Goal: Task Accomplishment & Management: Use online tool/utility

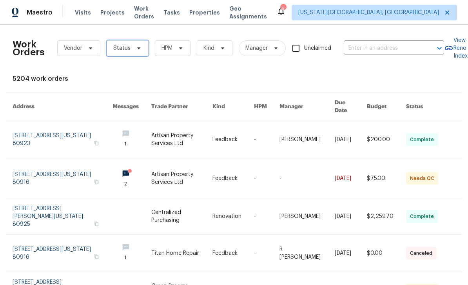
click at [138, 45] on icon at bounding box center [139, 48] width 6 height 6
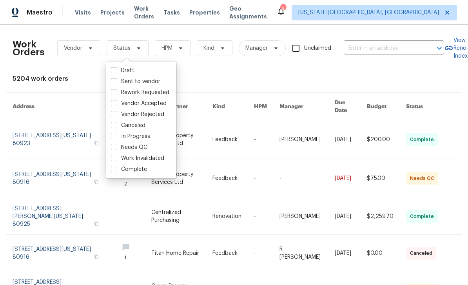
click at [114, 144] on span at bounding box center [114, 147] width 6 height 6
click at [114, 143] on input "Needs QC" at bounding box center [113, 145] width 5 height 5
checkbox input "true"
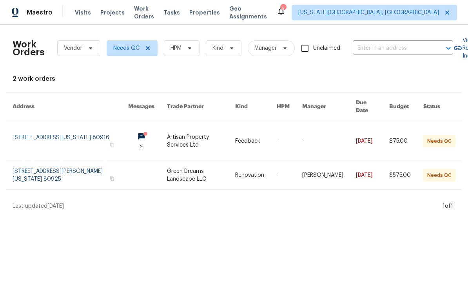
click at [171, 167] on link at bounding box center [201, 175] width 68 height 28
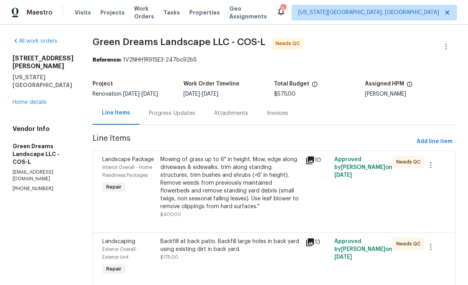
click at [230, 189] on div "Mowing of grass up to 6" in height. Mow, edge along driveways & sidewalks, trim…" at bounding box center [230, 183] width 140 height 55
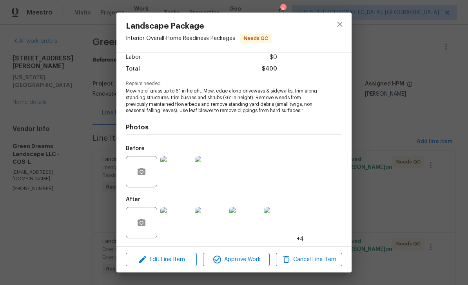
scroll to position [58, 0]
click at [249, 262] on span "Approve Work" at bounding box center [236, 260] width 62 height 10
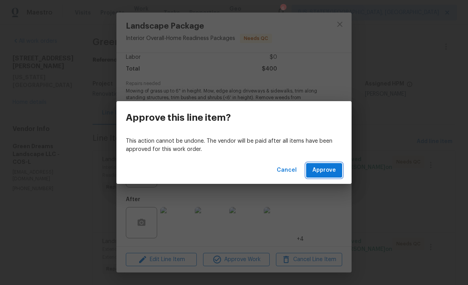
click at [327, 171] on span "Approve" at bounding box center [324, 170] width 24 height 10
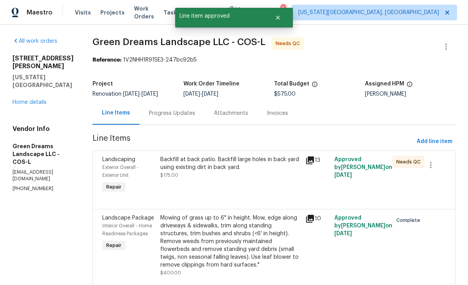
click at [241, 169] on div "Backfill at back patio. Backfill large holes in back yard using existing dirt i…" at bounding box center [230, 164] width 140 height 16
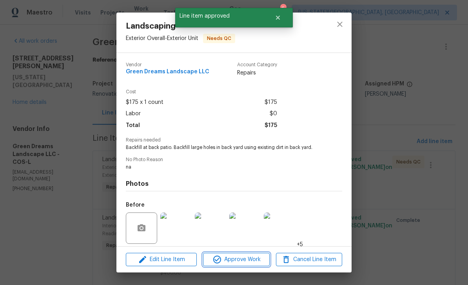
click at [240, 261] on span "Approve Work" at bounding box center [236, 260] width 62 height 10
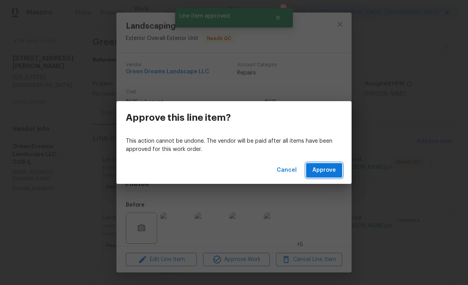
click at [326, 177] on button "Approve" at bounding box center [324, 170] width 36 height 15
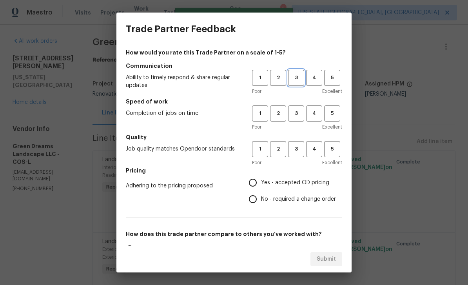
click at [299, 80] on span "3" at bounding box center [296, 77] width 15 height 9
click at [308, 114] on span "4" at bounding box center [314, 113] width 15 height 9
click at [302, 155] on button "3" at bounding box center [296, 149] width 16 height 16
click at [296, 113] on span "3" at bounding box center [296, 113] width 15 height 9
click at [261, 186] on input "Yes - accepted OD pricing" at bounding box center [253, 182] width 16 height 16
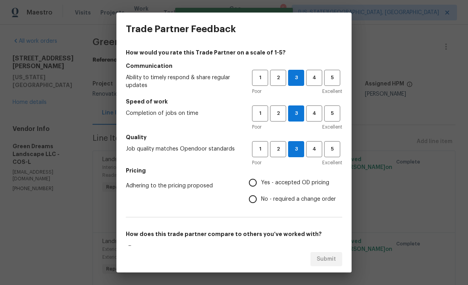
radio input "true"
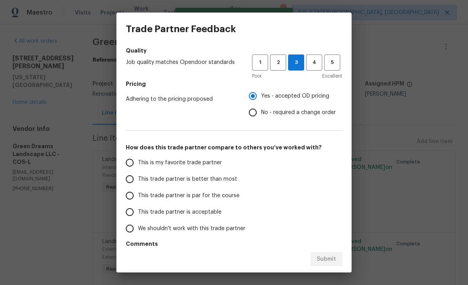
scroll to position [87, 0]
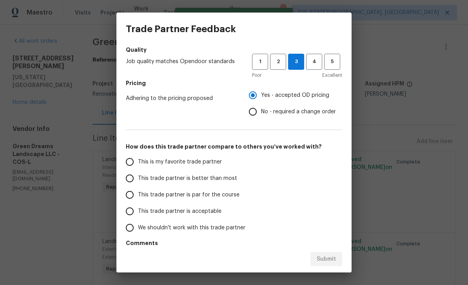
click at [142, 193] on span "This trade partner is par for the course" at bounding box center [189, 195] width 102 height 8
click at [138, 193] on input "This trade partner is par for the course" at bounding box center [130, 195] width 16 height 16
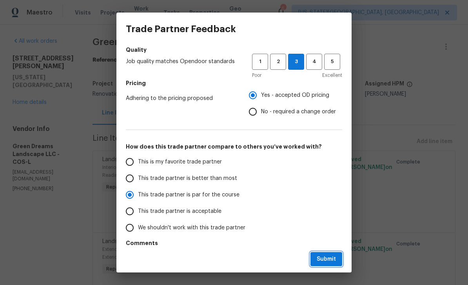
click at [337, 263] on button "Submit" at bounding box center [326, 259] width 32 height 15
radio input "true"
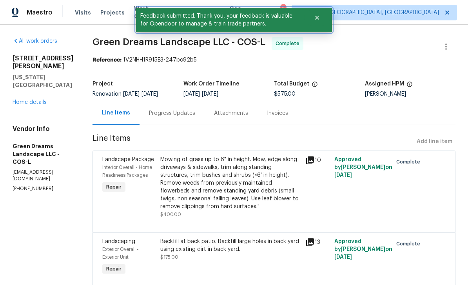
click at [316, 17] on icon "Close" at bounding box center [317, 18] width 4 height 4
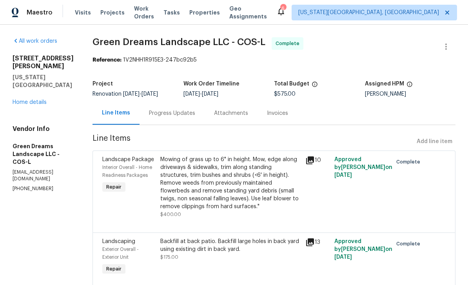
click at [206, 13] on span "Properties" at bounding box center [204, 13] width 31 height 8
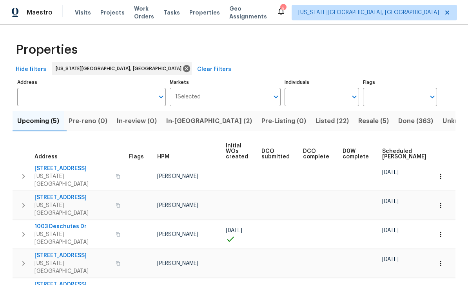
click at [190, 116] on span "In-[GEOGRAPHIC_DATA] (2)" at bounding box center [209, 121] width 86 height 11
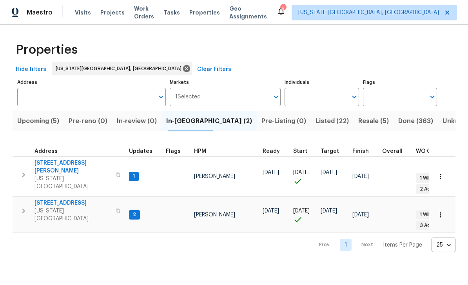
click at [51, 199] on span "[STREET_ADDRESS]" at bounding box center [72, 203] width 76 height 8
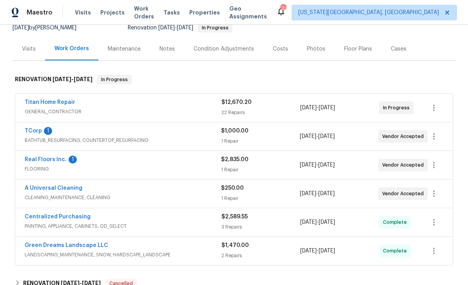
scroll to position [94, 0]
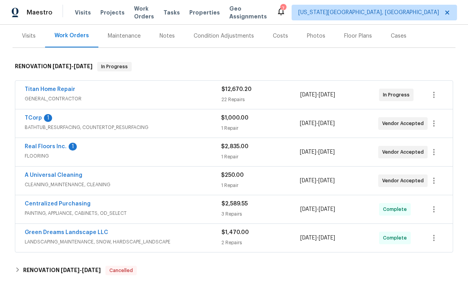
click at [42, 147] on link "Real Floors Inc." at bounding box center [46, 146] width 42 height 5
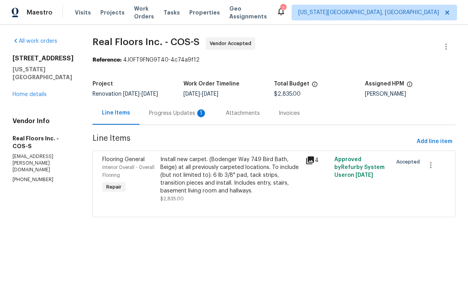
click at [160, 180] on div "Install new carpet. (Bodenger Way 749 Bird Bath, Beige) at all previously carpe…" at bounding box center [230, 175] width 140 height 39
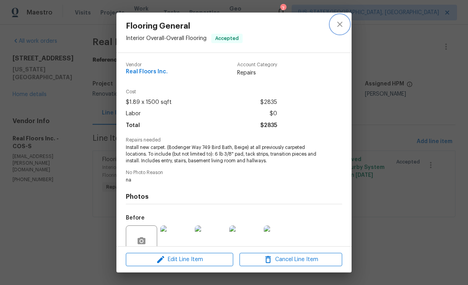
click at [337, 27] on icon "close" at bounding box center [339, 24] width 9 height 9
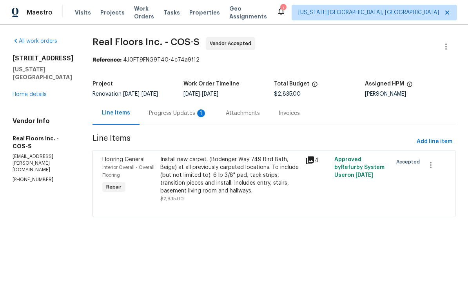
click at [178, 11] on span "Tasks" at bounding box center [171, 12] width 16 height 5
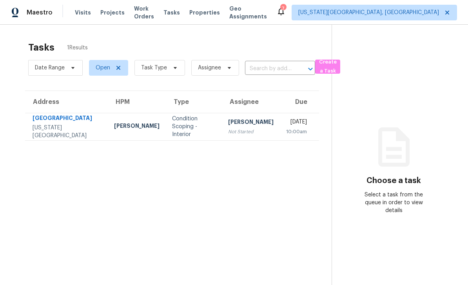
click at [136, 11] on span "Work Orders" at bounding box center [144, 13] width 20 height 16
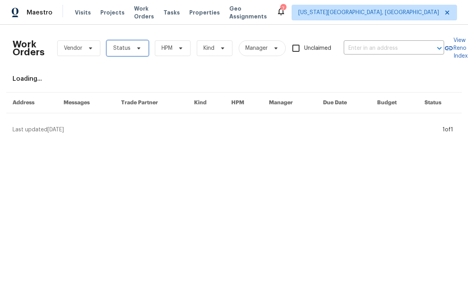
click at [136, 47] on icon at bounding box center [139, 48] width 6 height 6
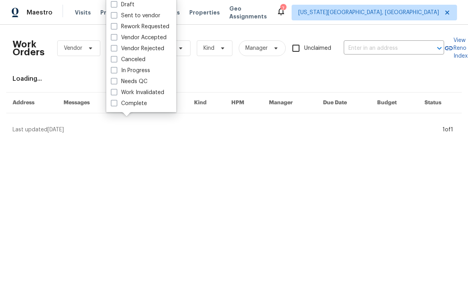
click at [118, 78] on label "Needs QC" at bounding box center [129, 82] width 36 height 8
click at [116, 78] on input "Needs QC" at bounding box center [113, 80] width 5 height 5
checkbox input "true"
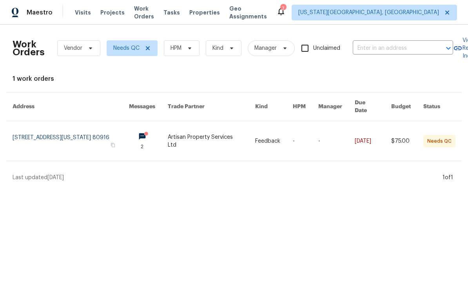
click at [33, 129] on link at bounding box center [71, 141] width 116 height 40
